Goal: Task Accomplishment & Management: Complete application form

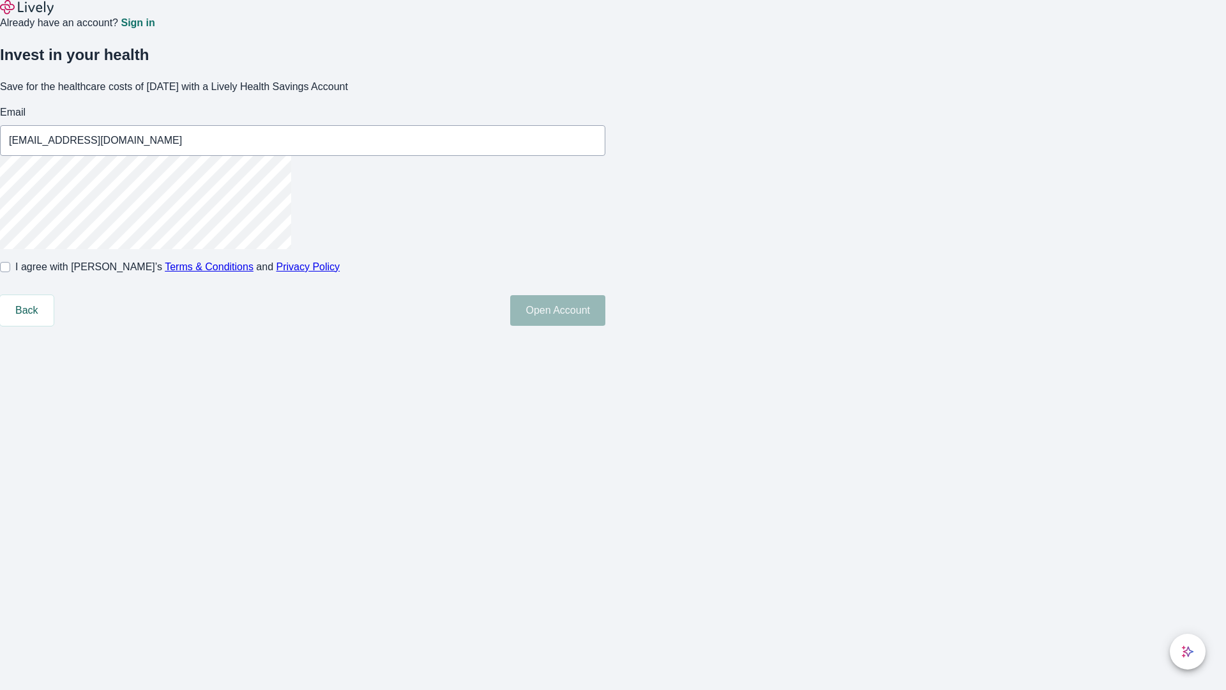
click at [10, 272] on input "I agree with Lively’s Terms & Conditions and Privacy Policy" at bounding box center [5, 267] width 10 height 10
checkbox input "true"
click at [605, 326] on button "Open Account" at bounding box center [557, 310] width 95 height 31
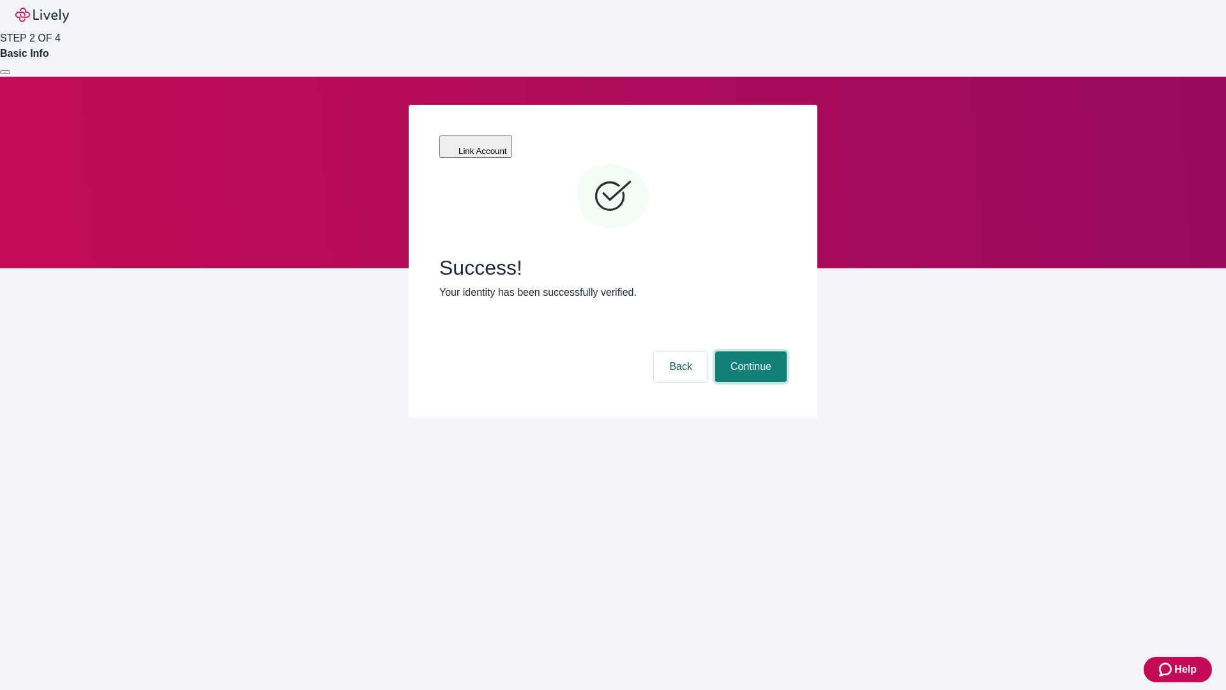
click at [749, 351] on button "Continue" at bounding box center [751, 366] width 72 height 31
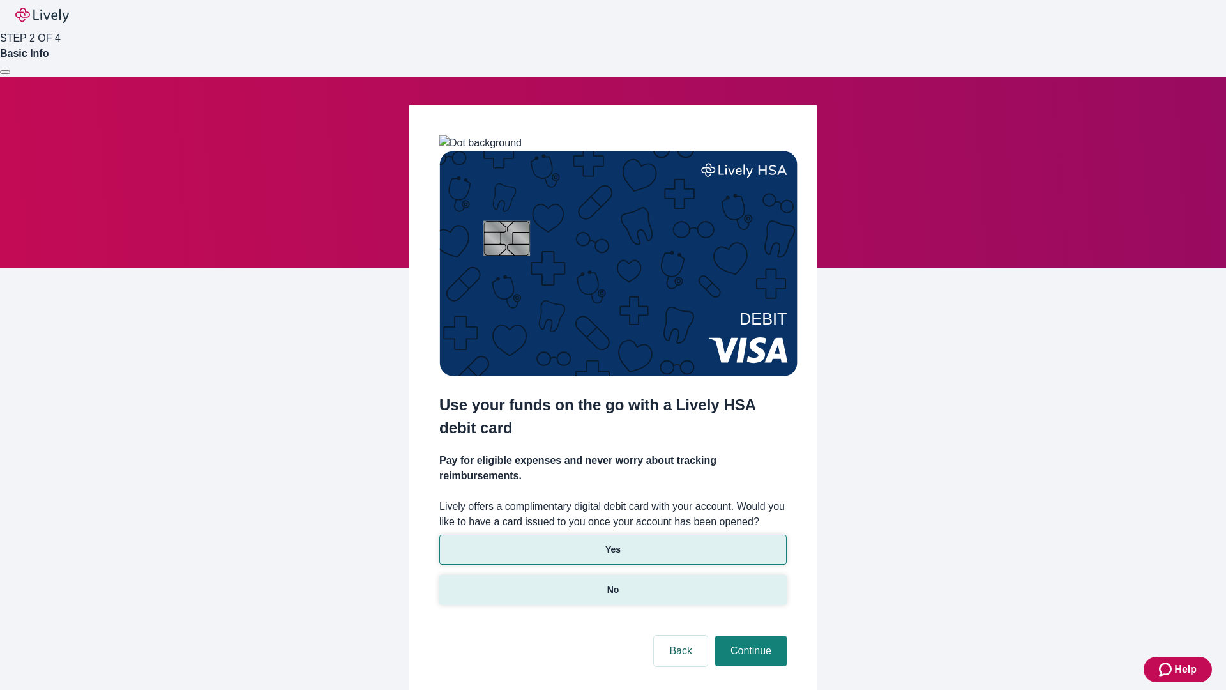
click at [612, 583] on p "No" at bounding box center [613, 589] width 12 height 13
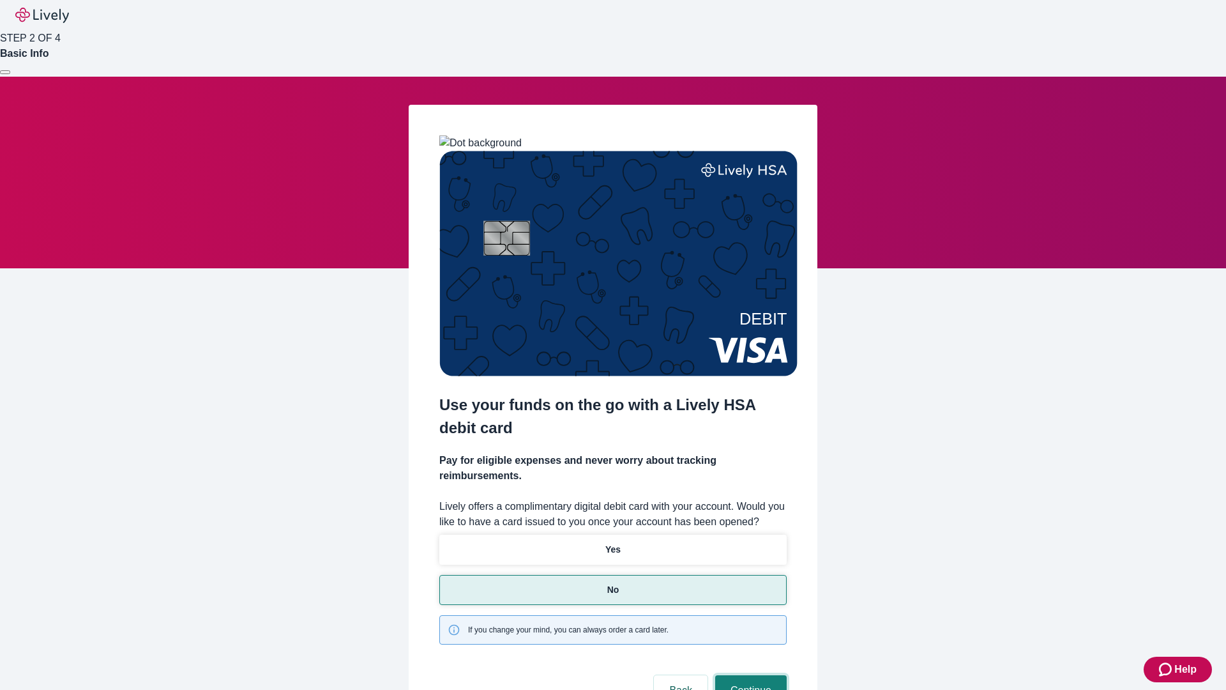
click at [749, 675] on button "Continue" at bounding box center [751, 690] width 72 height 31
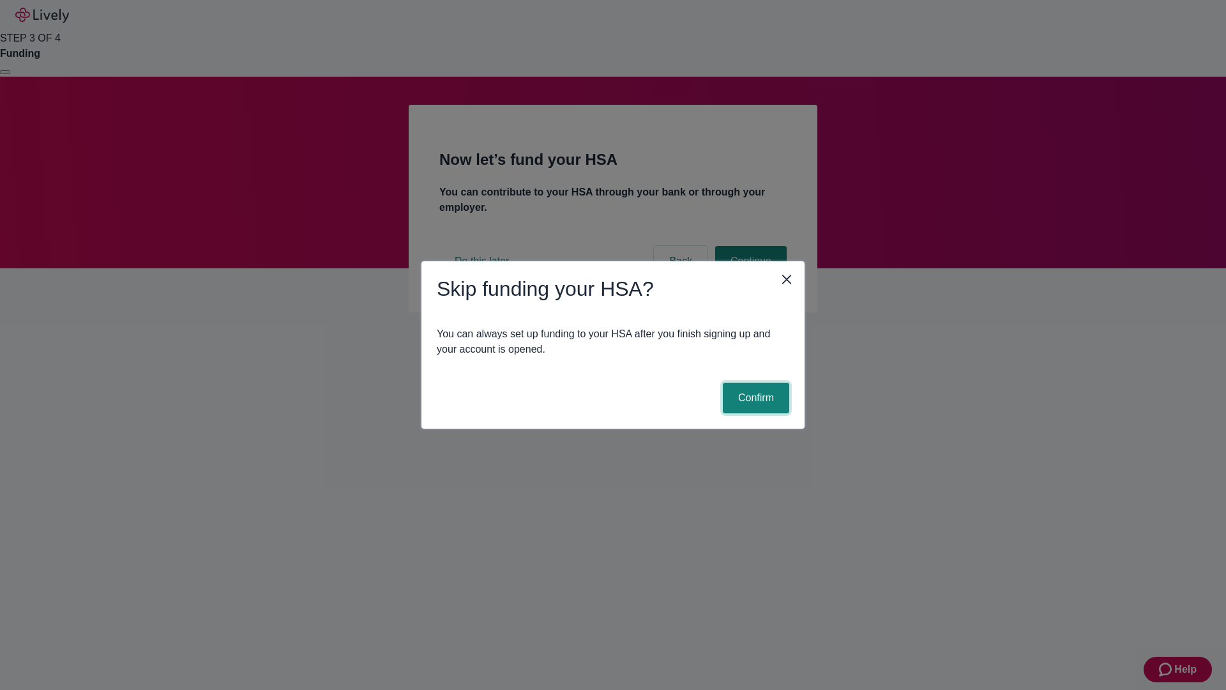
click at [754, 398] on button "Confirm" at bounding box center [756, 398] width 66 height 31
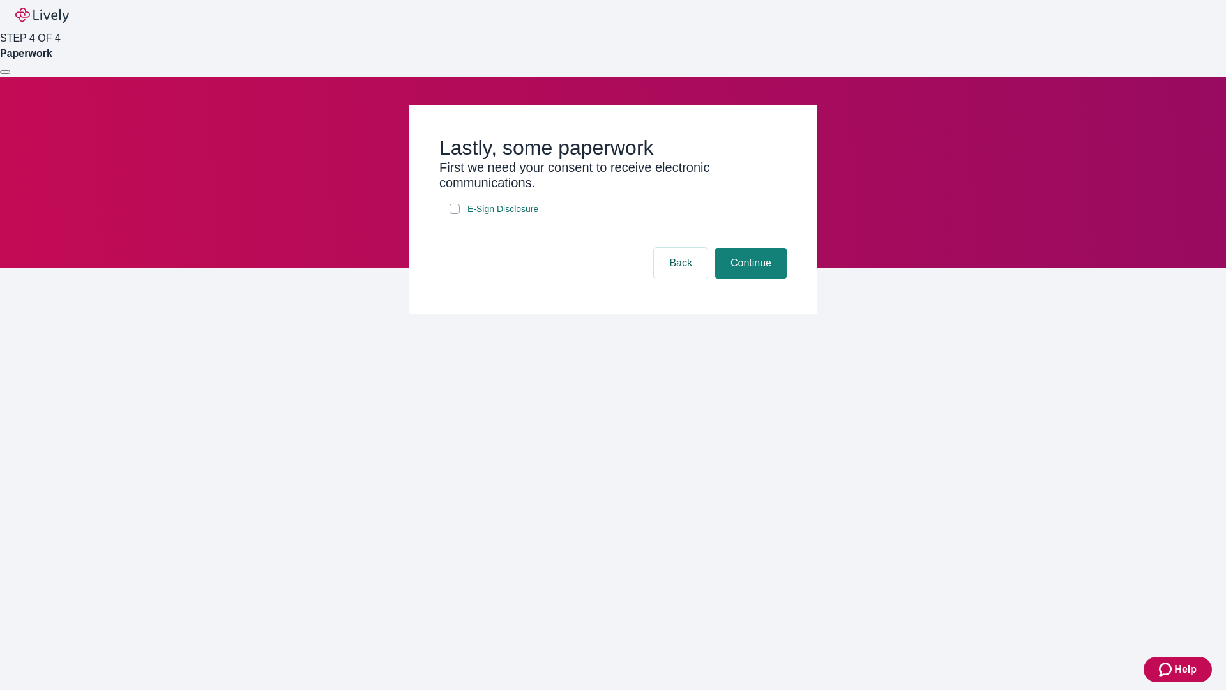
click at [455, 214] on input "E-Sign Disclosure" at bounding box center [455, 209] width 10 height 10
checkbox input "true"
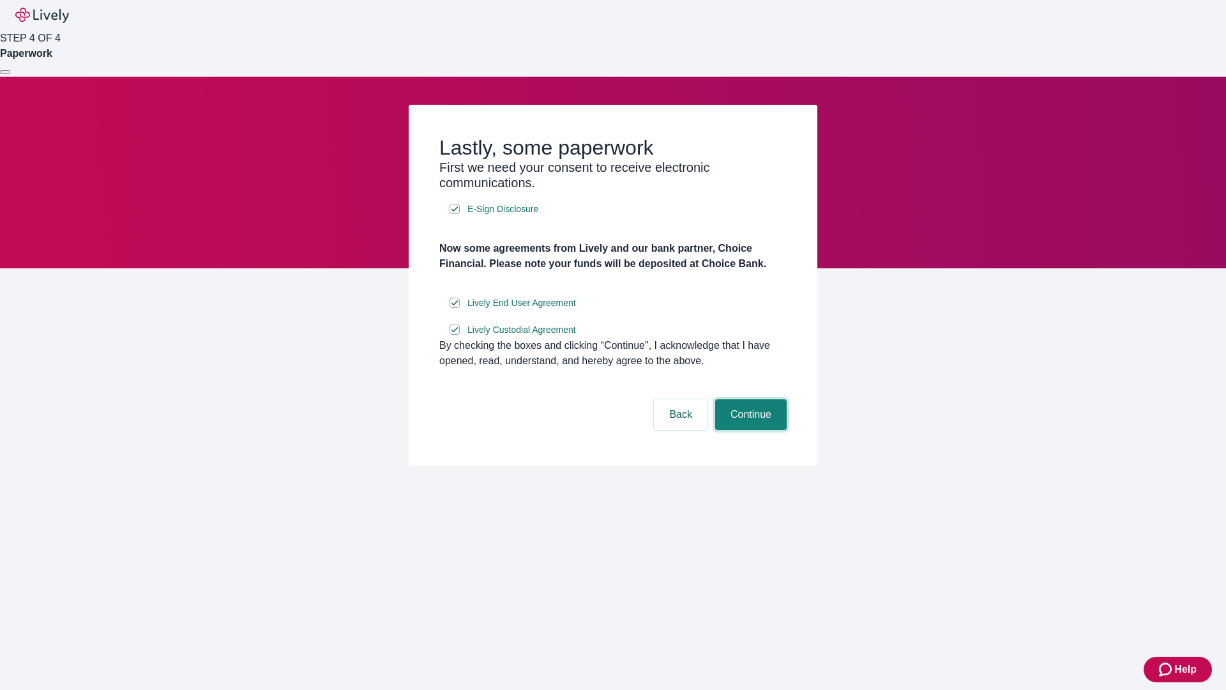
click at [749, 430] on button "Continue" at bounding box center [751, 414] width 72 height 31
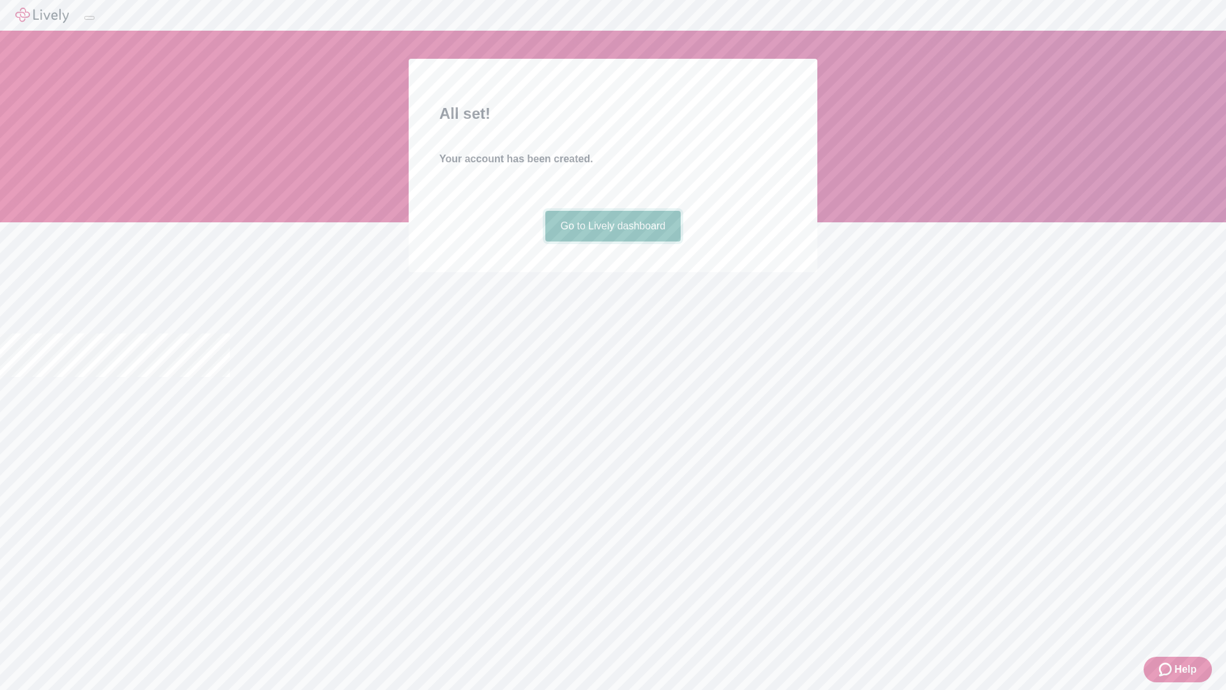
click at [612, 241] on link "Go to Lively dashboard" at bounding box center [613, 226] width 136 height 31
